Goal: Navigation & Orientation: Find specific page/section

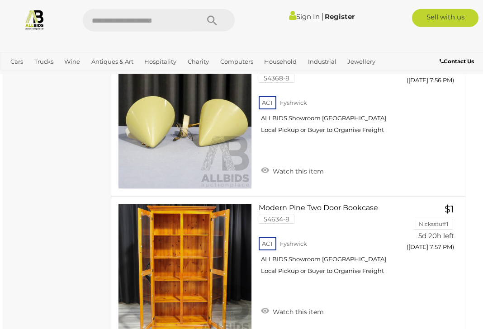
scroll to position [7644, 4]
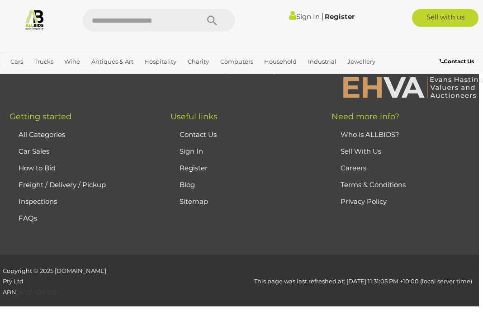
scroll to position [232, 0]
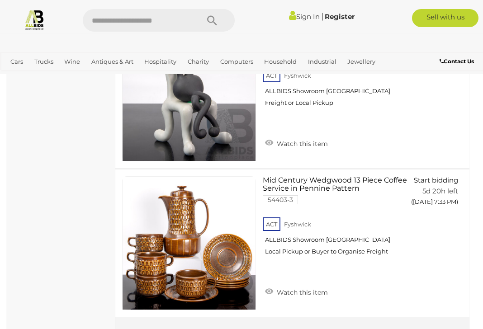
scroll to position [7626, 0]
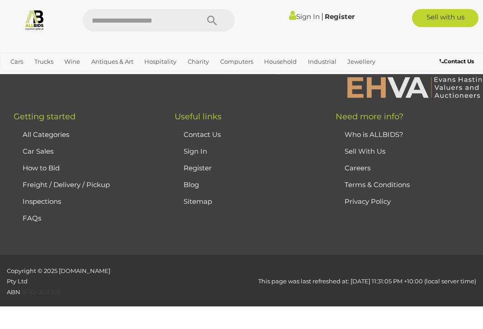
scroll to position [232, 0]
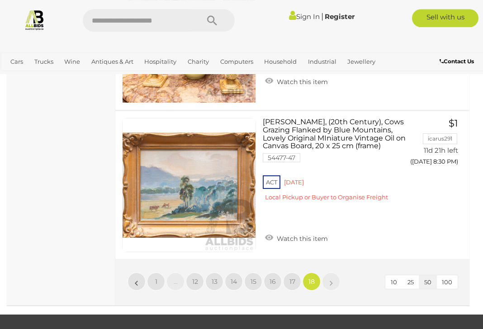
scroll to position [2763, 0]
click at [294, 278] on span "17" at bounding box center [292, 282] width 6 height 8
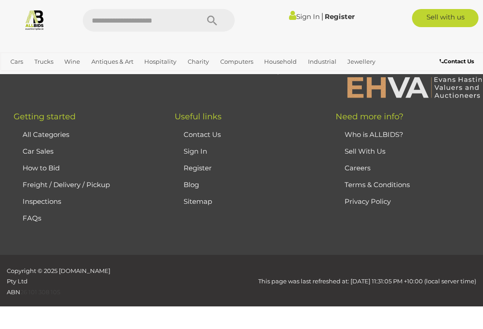
scroll to position [232, 0]
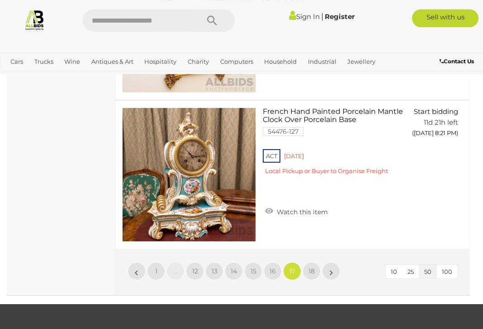
scroll to position [7560, 0]
click at [277, 262] on link "16" at bounding box center [273, 271] width 18 height 18
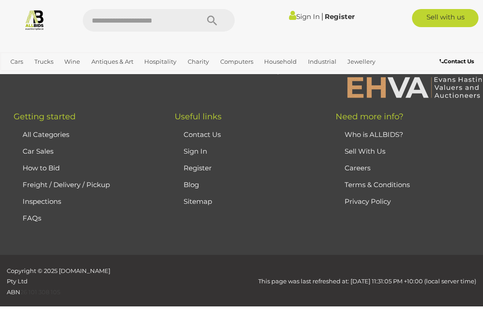
scroll to position [232, 0]
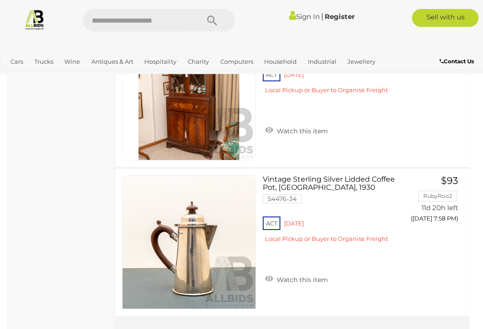
scroll to position [7519, 0]
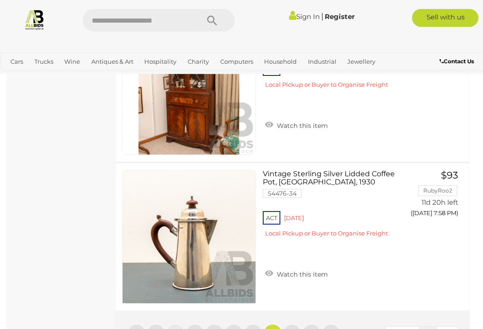
click at [257, 324] on link "15" at bounding box center [253, 333] width 18 height 18
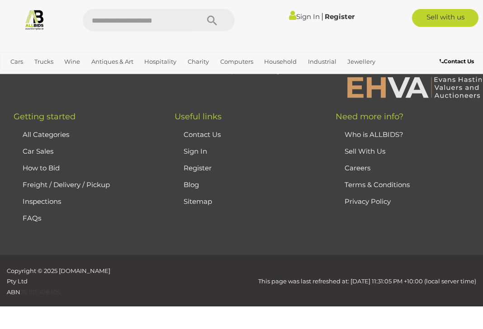
scroll to position [232, 0]
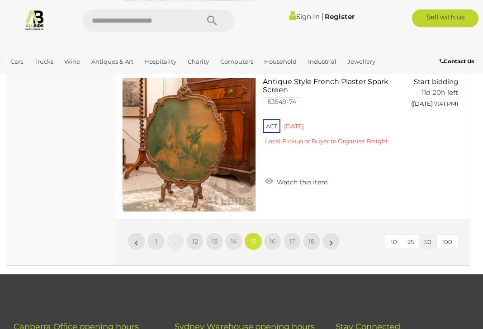
scroll to position [7593, 0]
click at [240, 232] on link "14" at bounding box center [234, 241] width 18 height 18
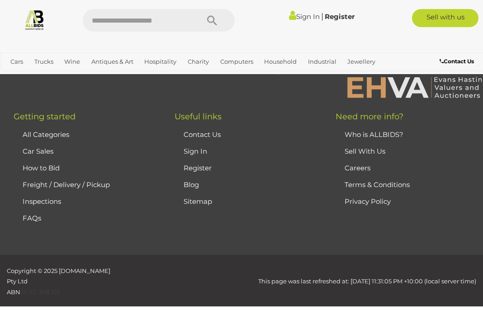
scroll to position [232, 0]
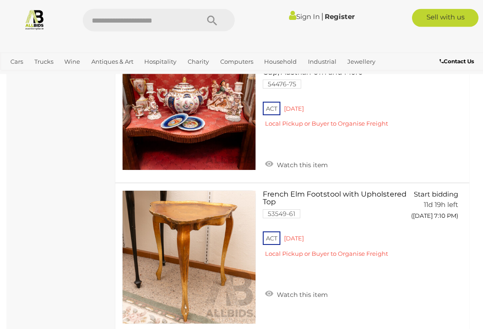
scroll to position [4330, 0]
